Goal: Task Accomplishment & Management: Manage account settings

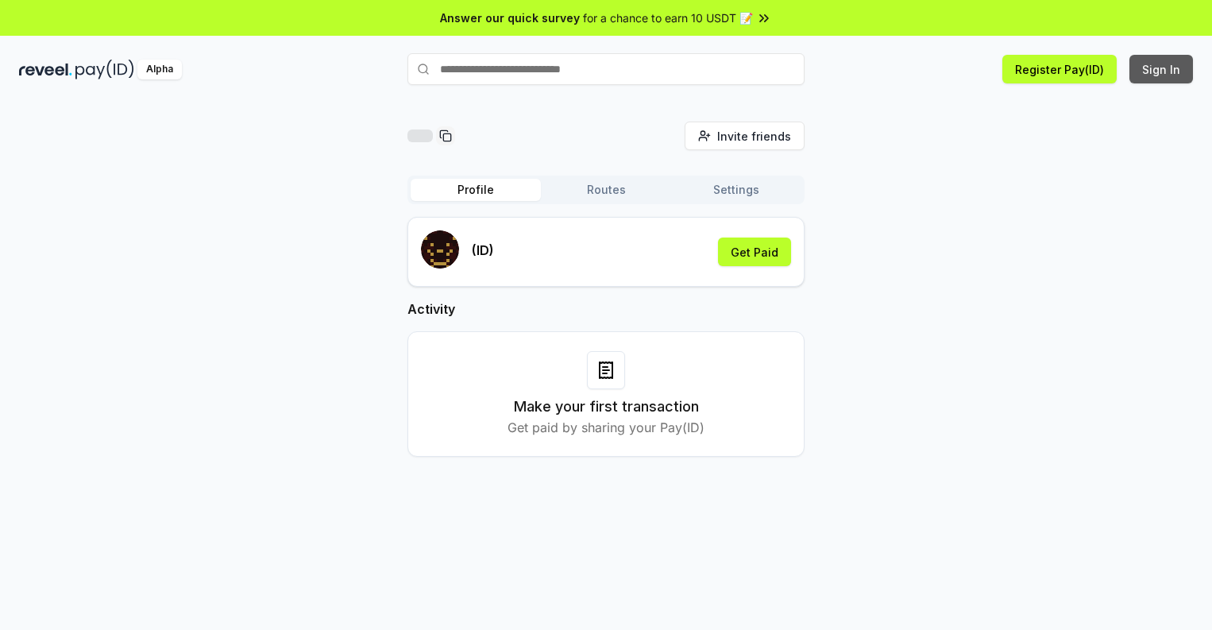
click at [1162, 69] on button "Sign In" at bounding box center [1162, 69] width 64 height 29
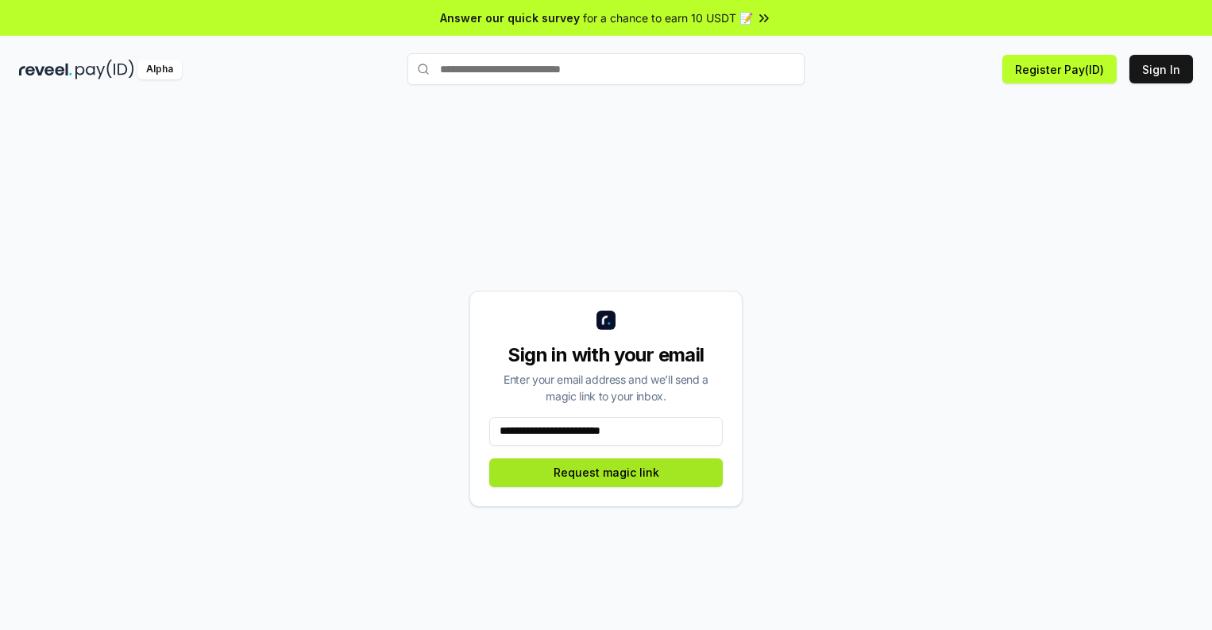
type input "**********"
click at [606, 472] on button "Request magic link" at bounding box center [606, 472] width 234 height 29
